Goal: Task Accomplishment & Management: Use online tool/utility

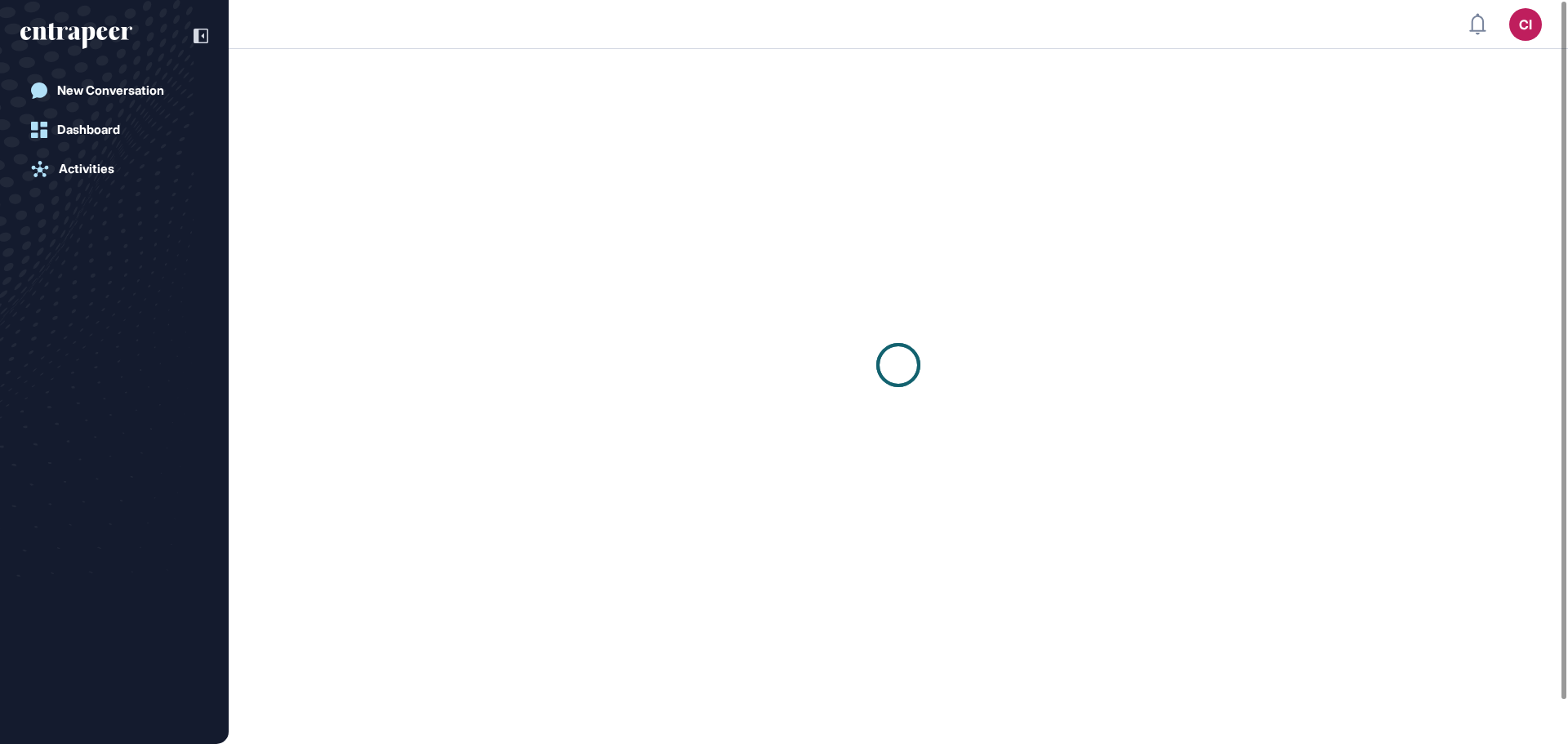
scroll to position [1, 1]
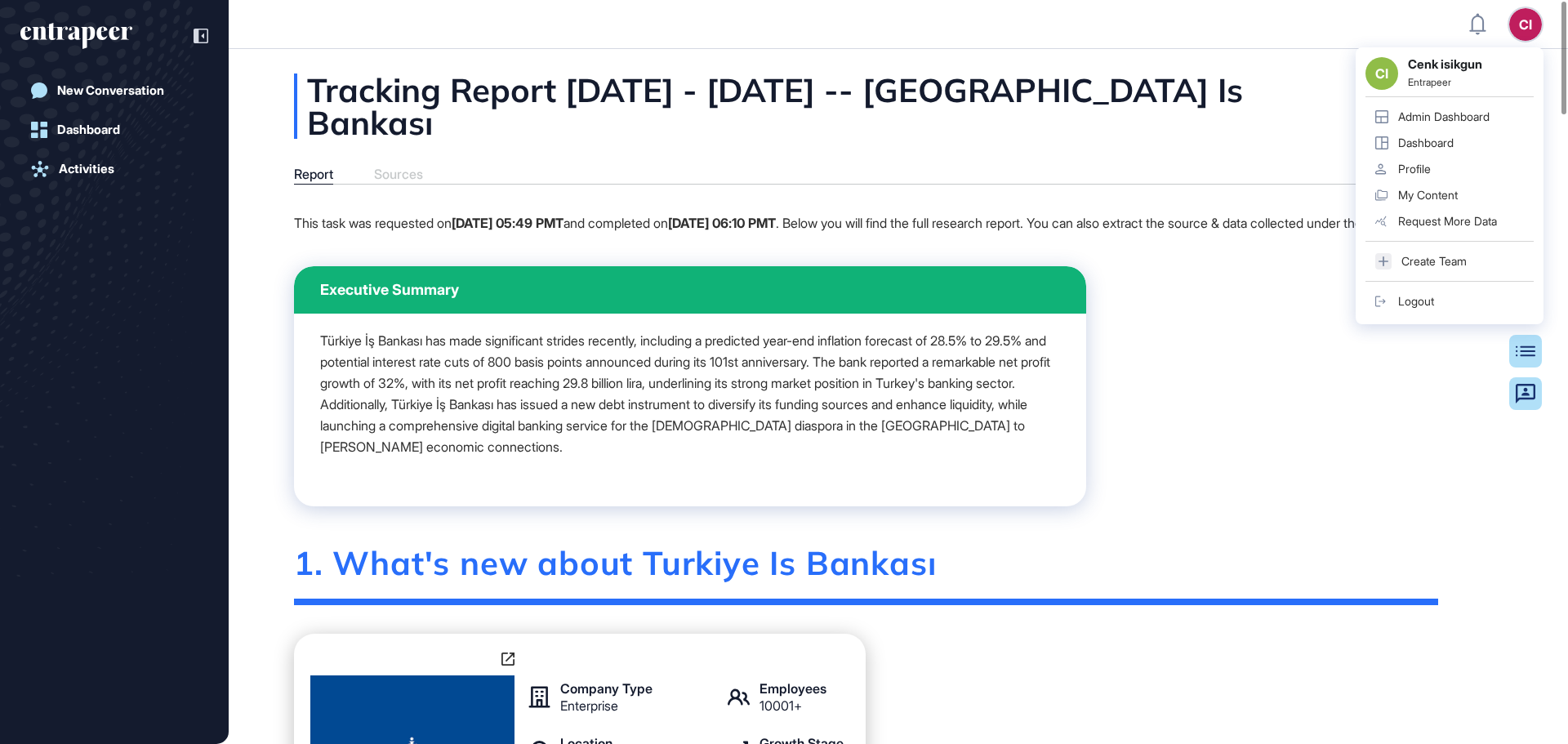
click at [1406, 300] on div "Logout" at bounding box center [1416, 301] width 36 height 13
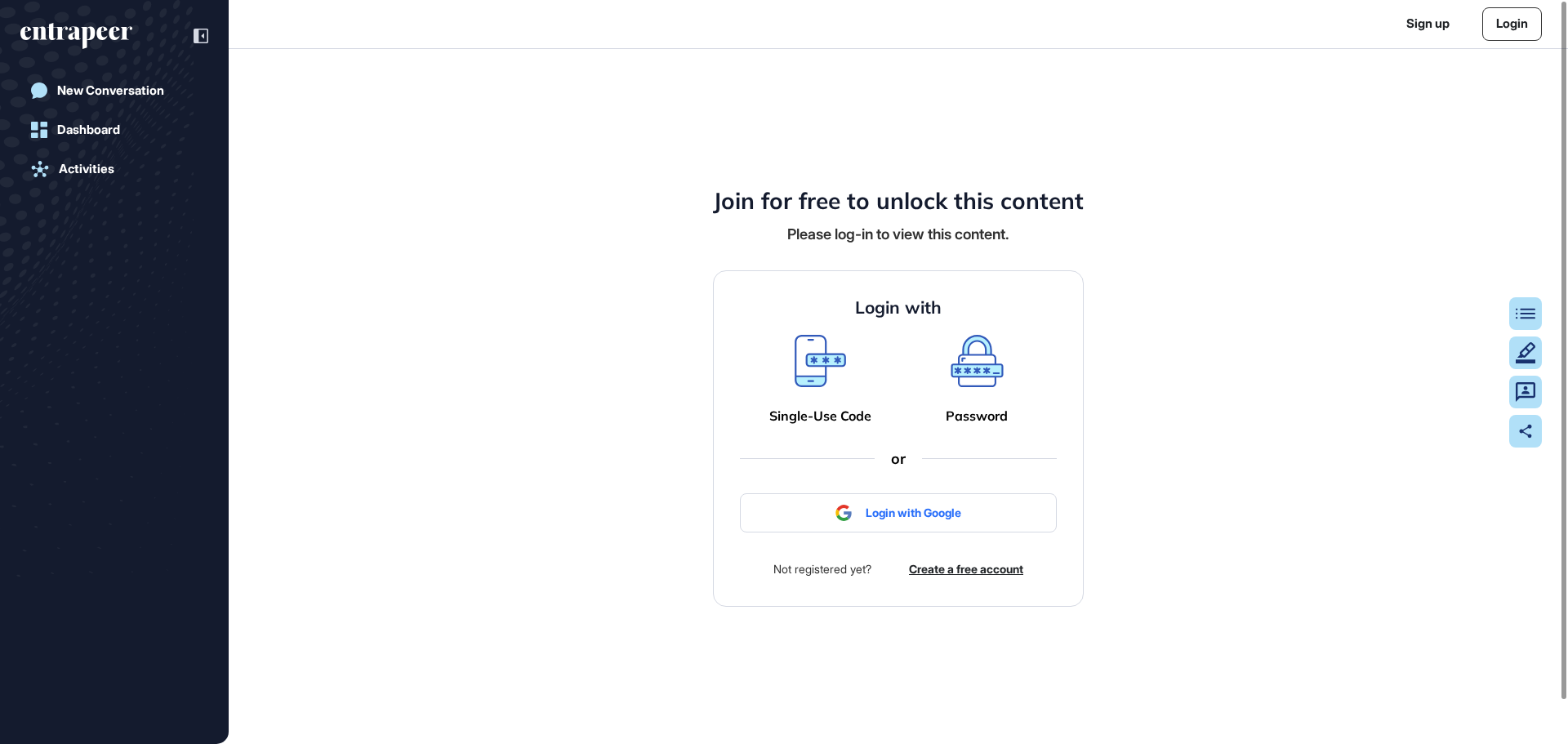
click at [988, 375] on icon at bounding box center [976, 361] width 52 height 52
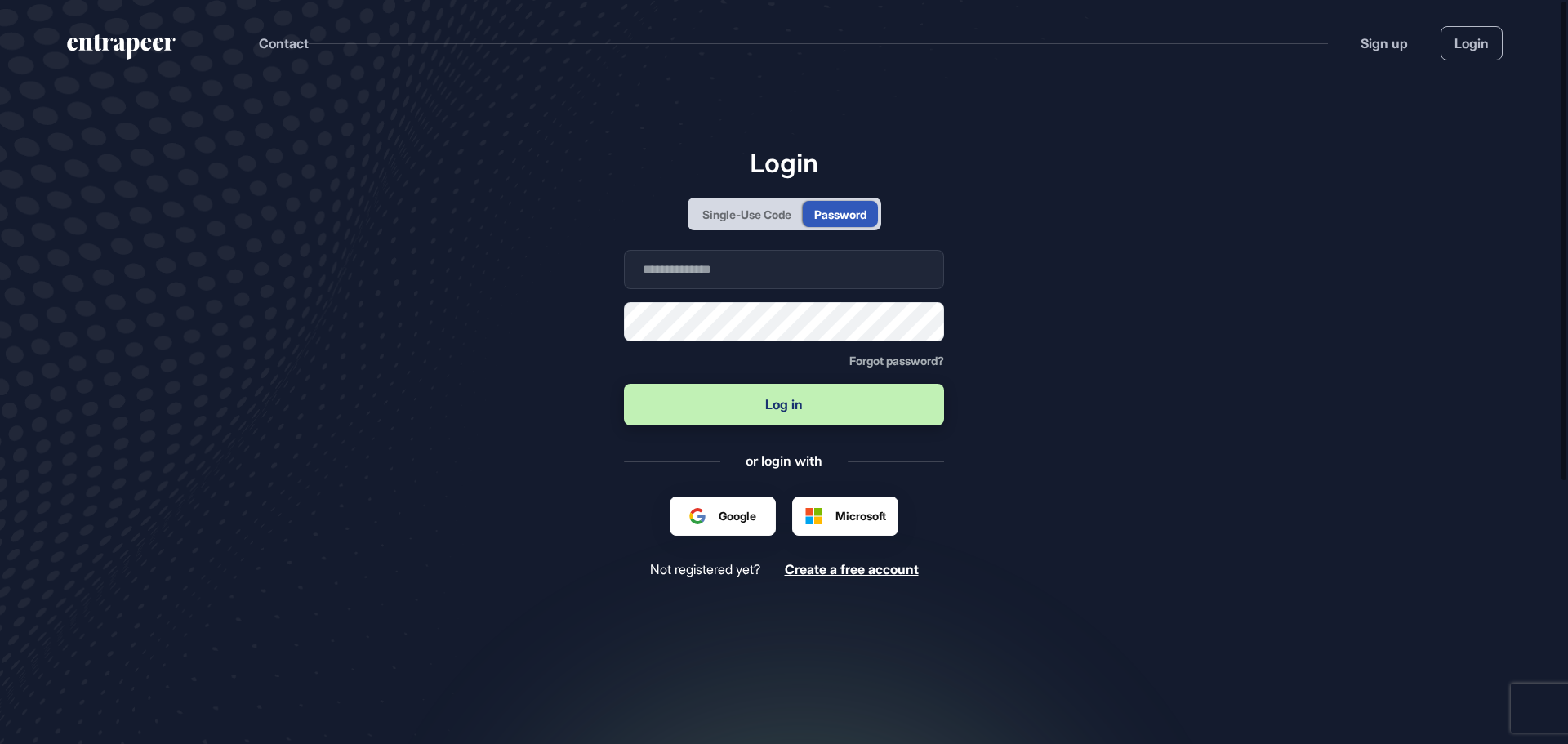
scroll to position [1, 1]
click at [778, 269] on input "text" at bounding box center [784, 269] width 320 height 39
type input "**********"
click at [753, 417] on button "Log in" at bounding box center [784, 405] width 320 height 41
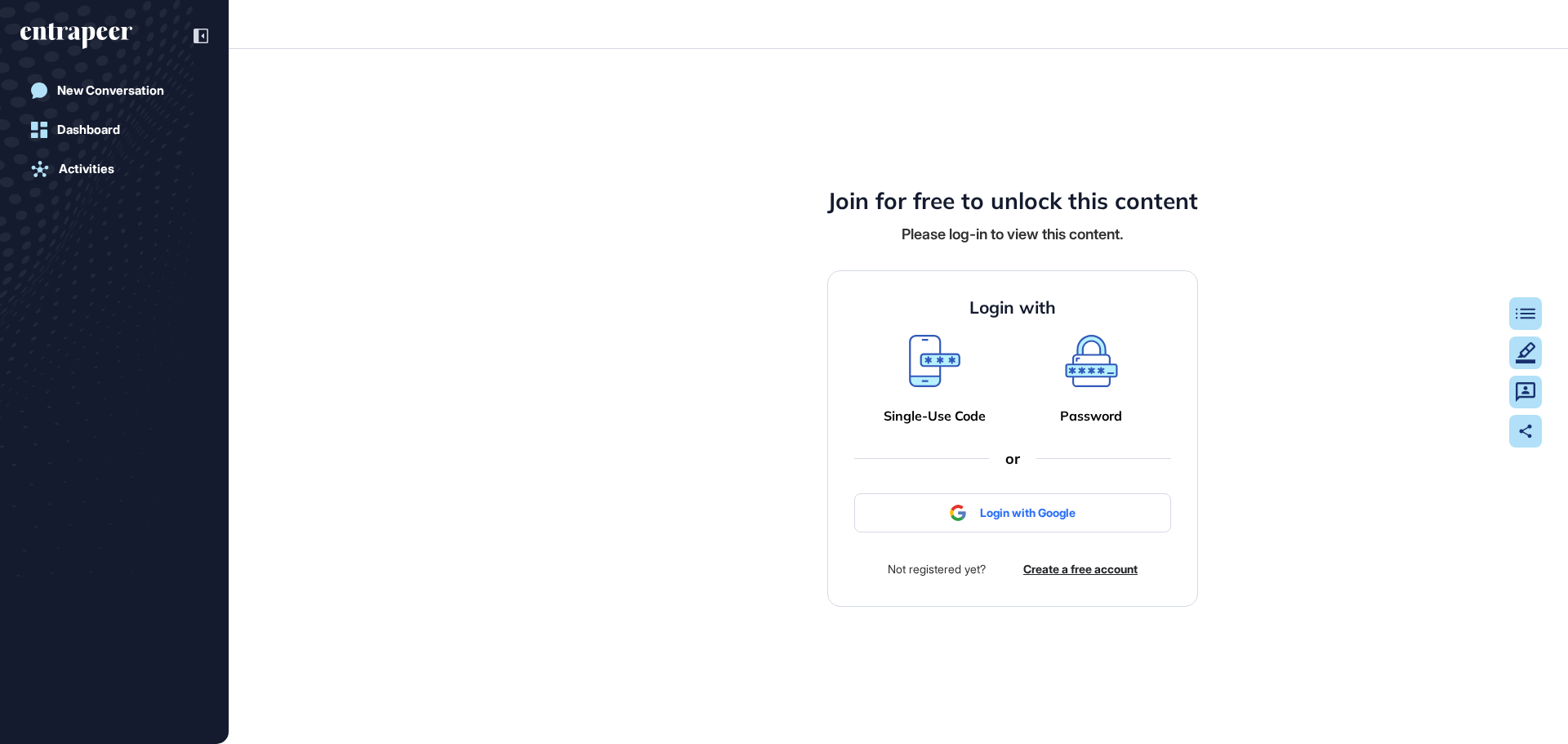
scroll to position [1, 1]
